Goal: Information Seeking & Learning: Check status

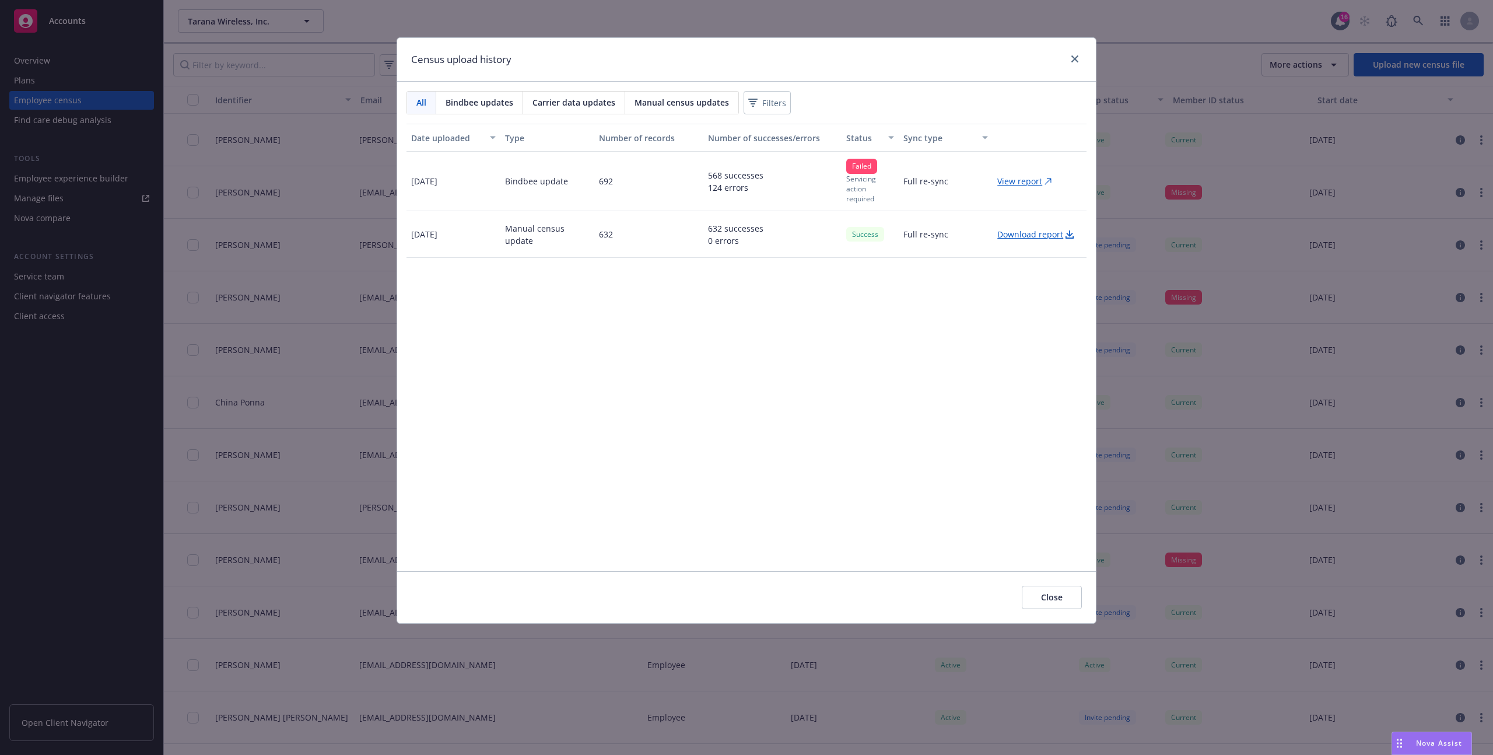
click at [1009, 183] on p "View report" at bounding box center [1019, 181] width 45 height 12
click at [289, 159] on div "Census upload history All Bindbee updates Carrier data updates Manual census up…" at bounding box center [746, 377] width 1493 height 755
drag, startPoint x: 1071, startPoint y: 61, endPoint x: 907, endPoint y: 61, distance: 163.8
click at [1071, 61] on icon "close" at bounding box center [1074, 58] width 7 height 7
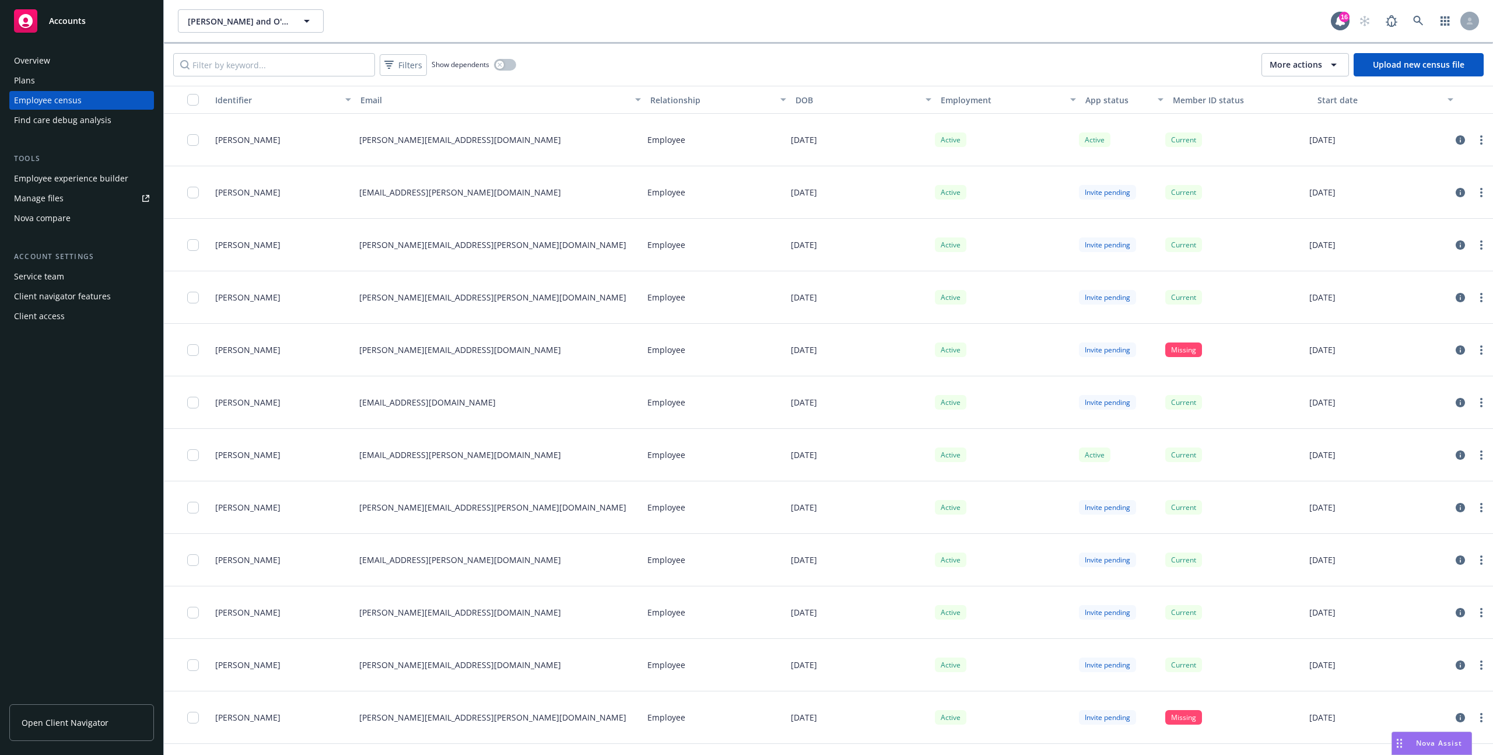
click at [1298, 65] on span "More actions" at bounding box center [1295, 65] width 52 height 12
click at [1292, 86] on span "View update history" at bounding box center [1318, 91] width 78 height 12
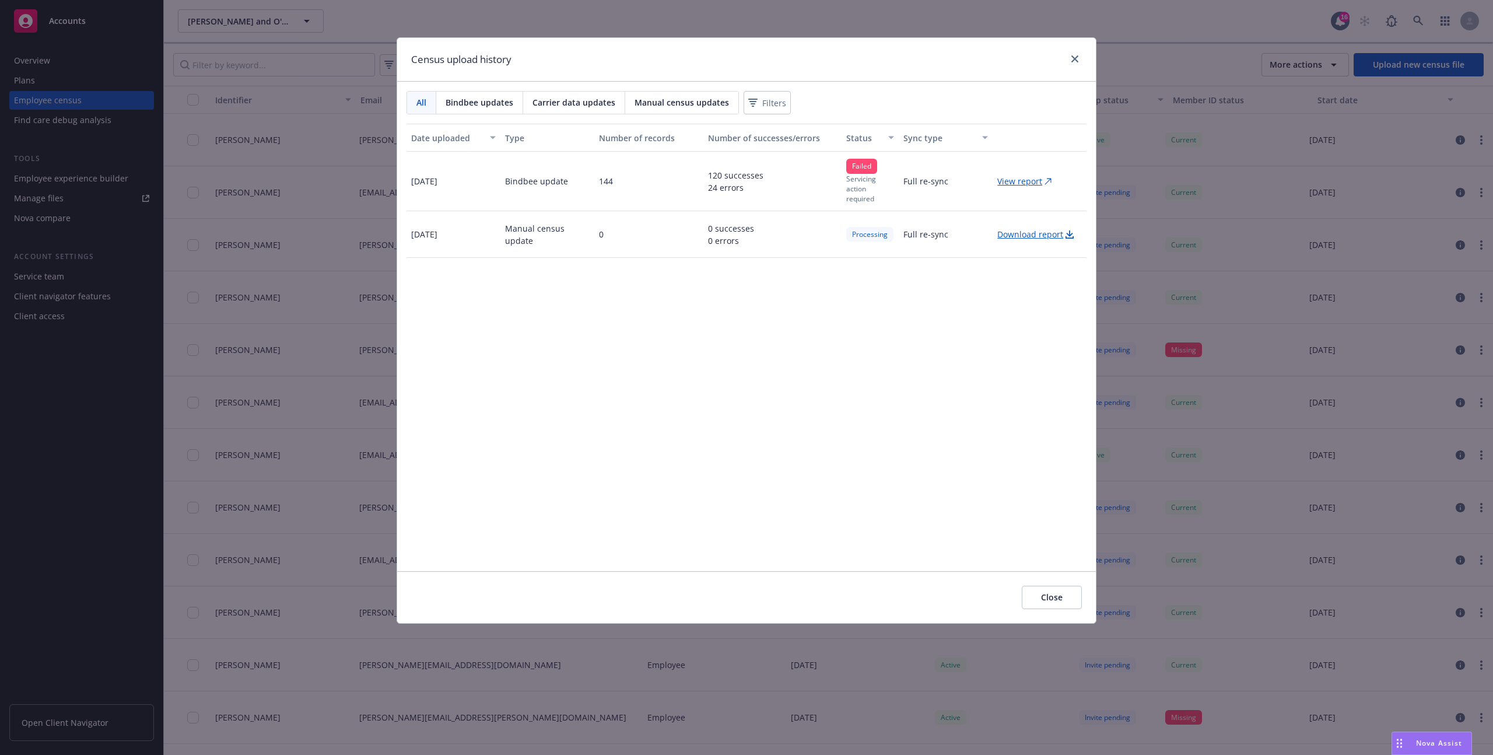
click at [1025, 186] on p "View report" at bounding box center [1019, 181] width 45 height 12
click at [1079, 58] on link "close" at bounding box center [1075, 59] width 14 height 14
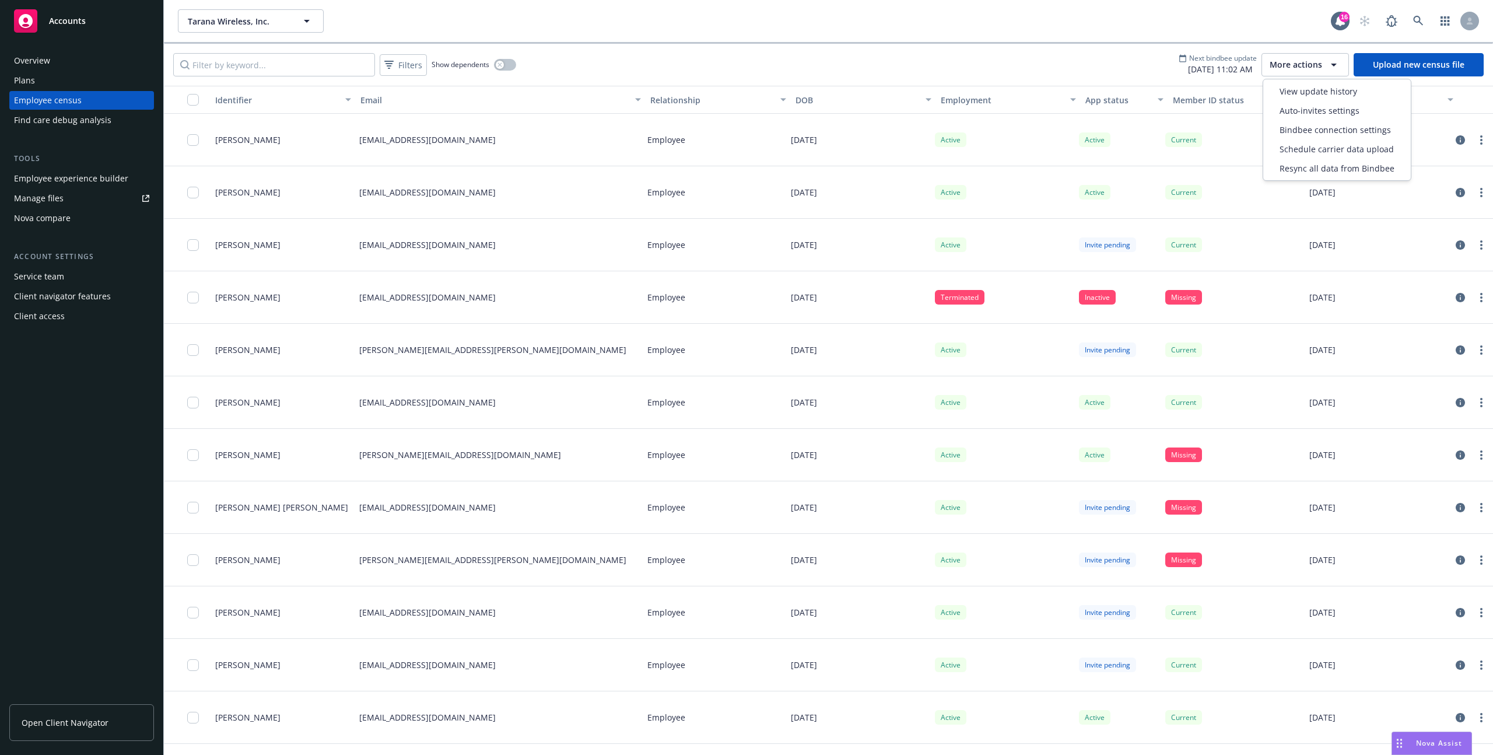
click at [1287, 61] on span "More actions" at bounding box center [1295, 65] width 52 height 12
click at [1374, 94] on div "View update history" at bounding box center [1336, 91] width 143 height 19
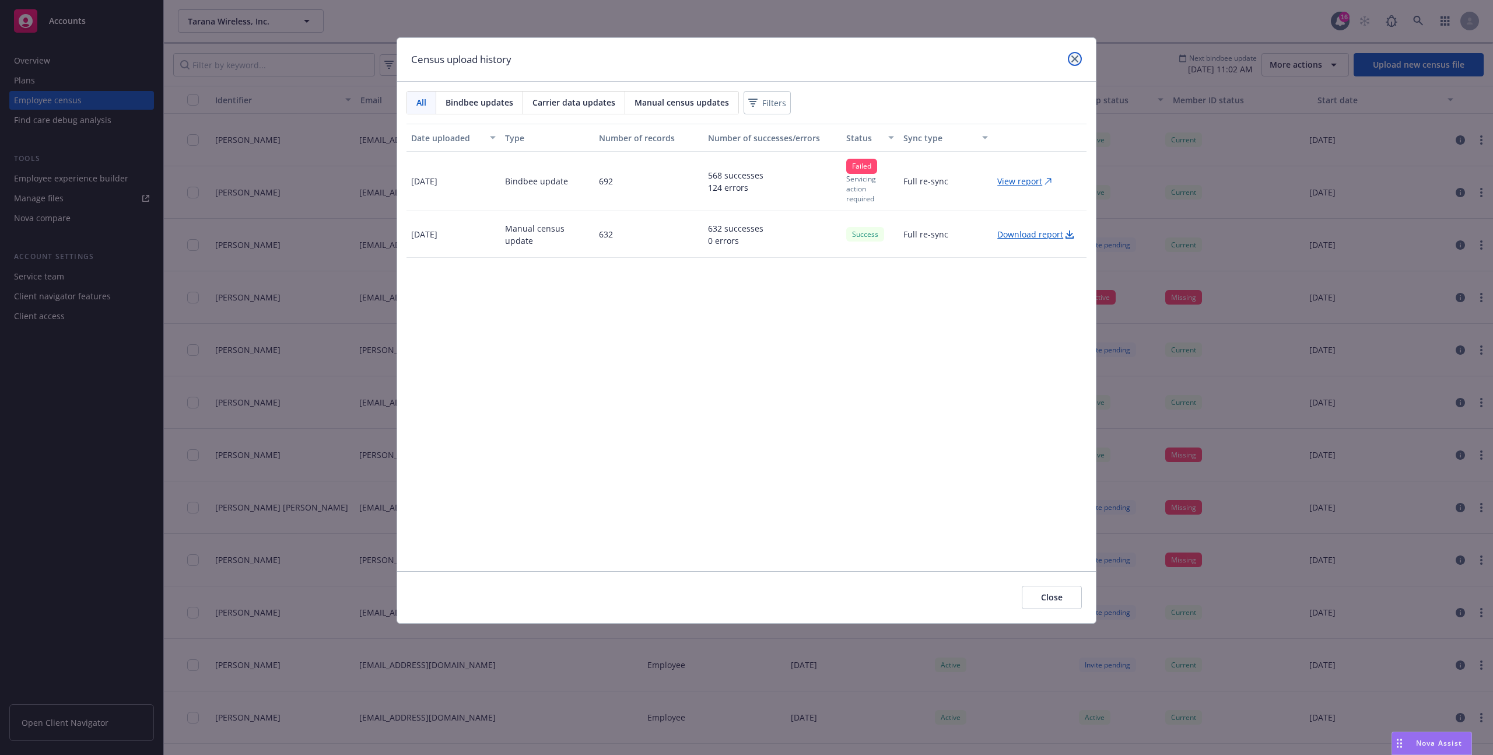
click at [1077, 62] on icon "close" at bounding box center [1074, 58] width 7 height 7
